Goal: Communication & Community: Answer question/provide support

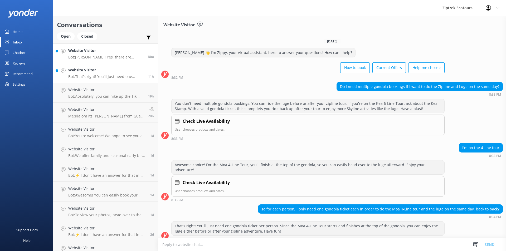
scroll to position [1, 0]
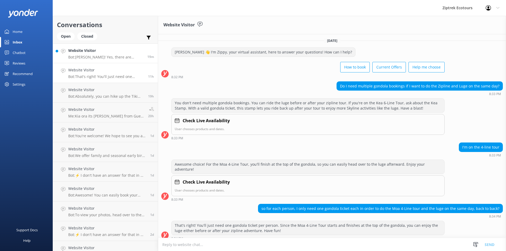
click at [102, 51] on h4 "Website Visitor" at bounding box center [105, 51] width 75 height 6
